Goal: Book appointment/travel/reservation

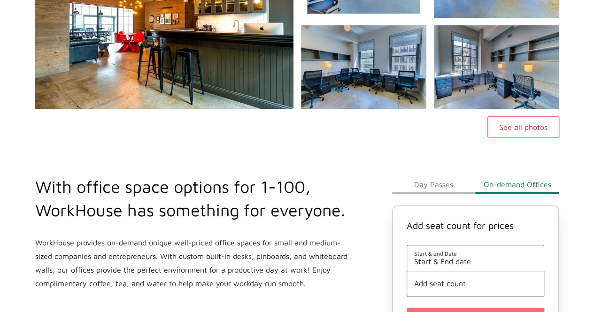
scroll to position [188, 0]
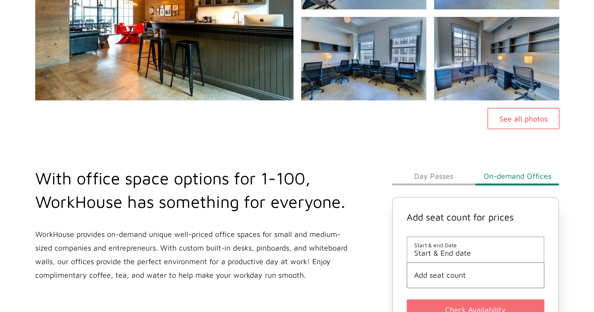
click at [428, 176] on button "Day Passes" at bounding box center [434, 176] width 84 height 19
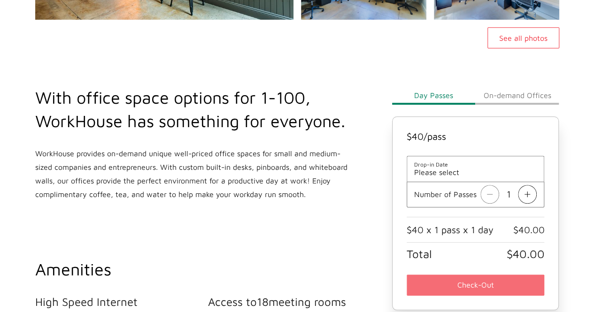
scroll to position [269, 0]
click at [506, 96] on button "On-demand Offices" at bounding box center [517, 94] width 84 height 19
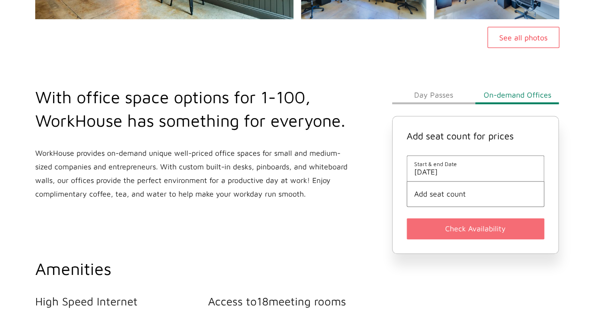
click at [466, 172] on span "[DATE]" at bounding box center [475, 172] width 123 height 8
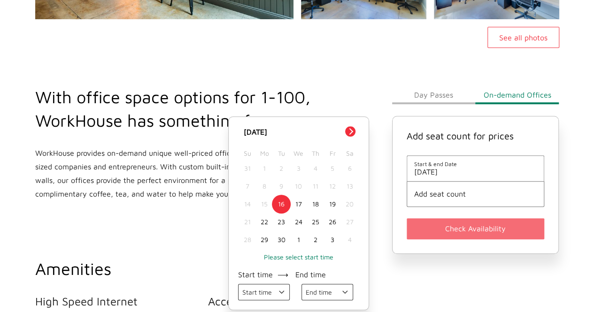
click at [351, 131] on button "Next Month" at bounding box center [350, 131] width 10 height 10
click at [352, 75] on div "With office space options for 1-100, WorkHouse has something for everyone. Work…" at bounding box center [208, 251] width 357 height 407
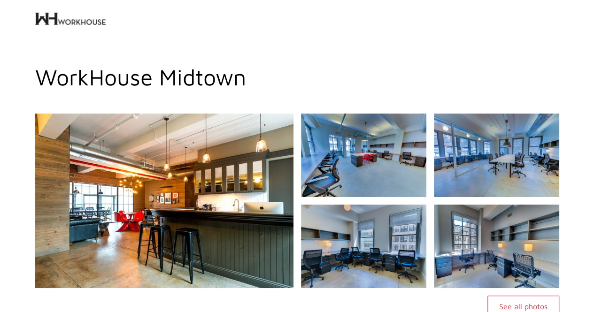
click at [75, 24] on img at bounding box center [70, 19] width 70 height 38
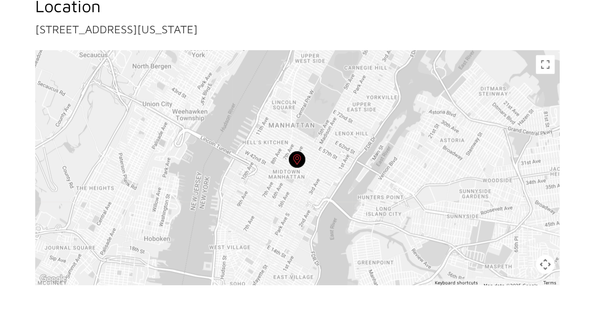
scroll to position [833, 0]
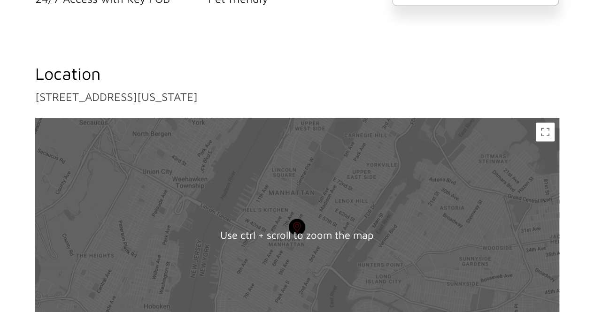
scroll to position [833, 0]
